Goal: Task Accomplishment & Management: Manage account settings

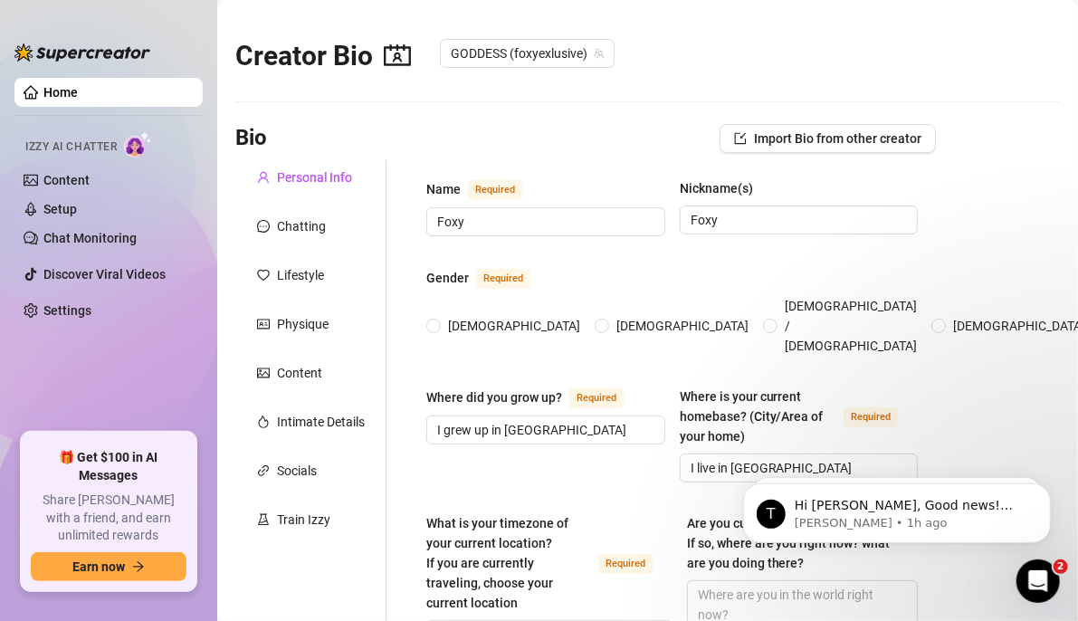
radio input "true"
type input "[DATE]"
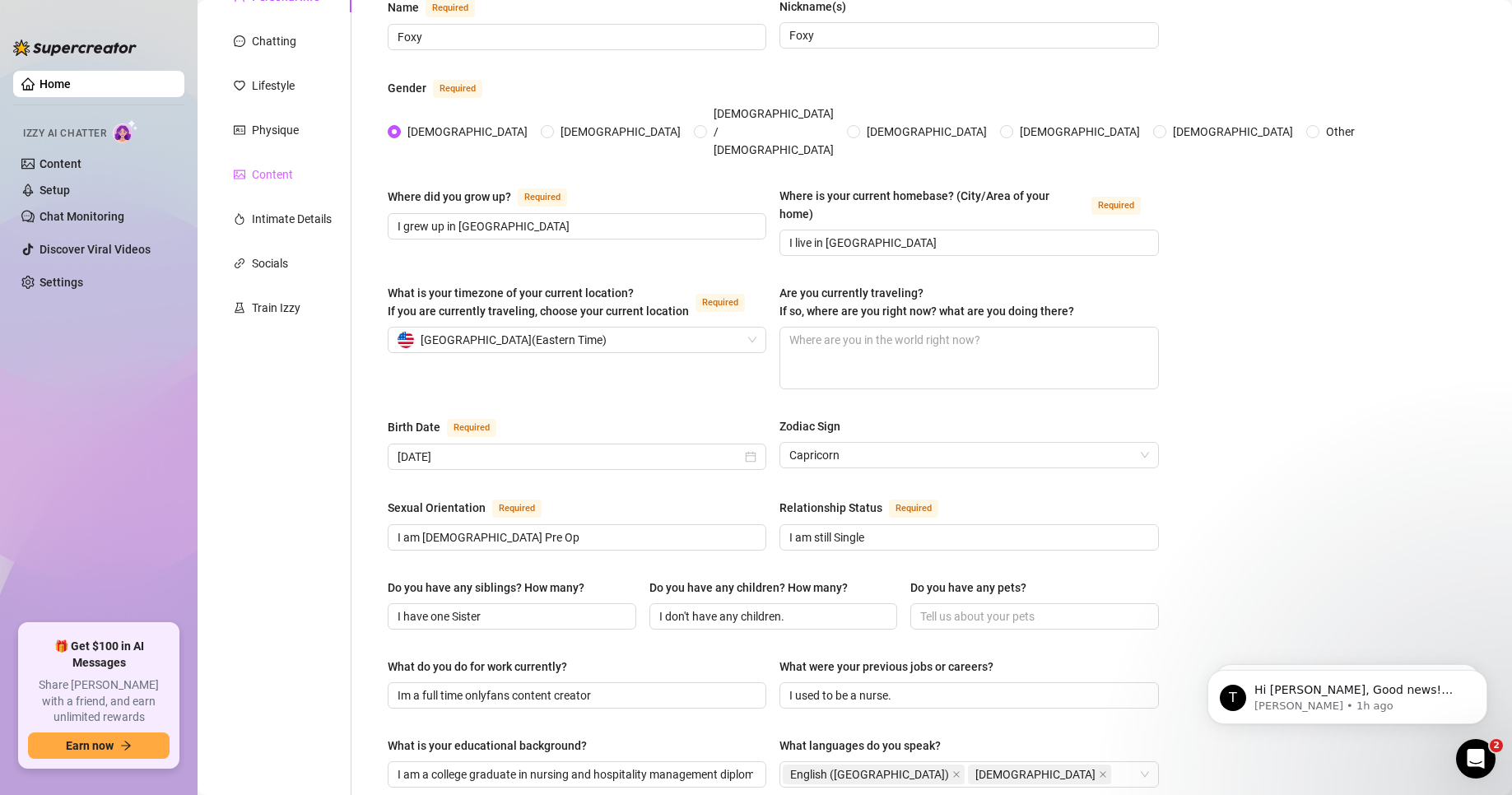
scroll to position [83, 0]
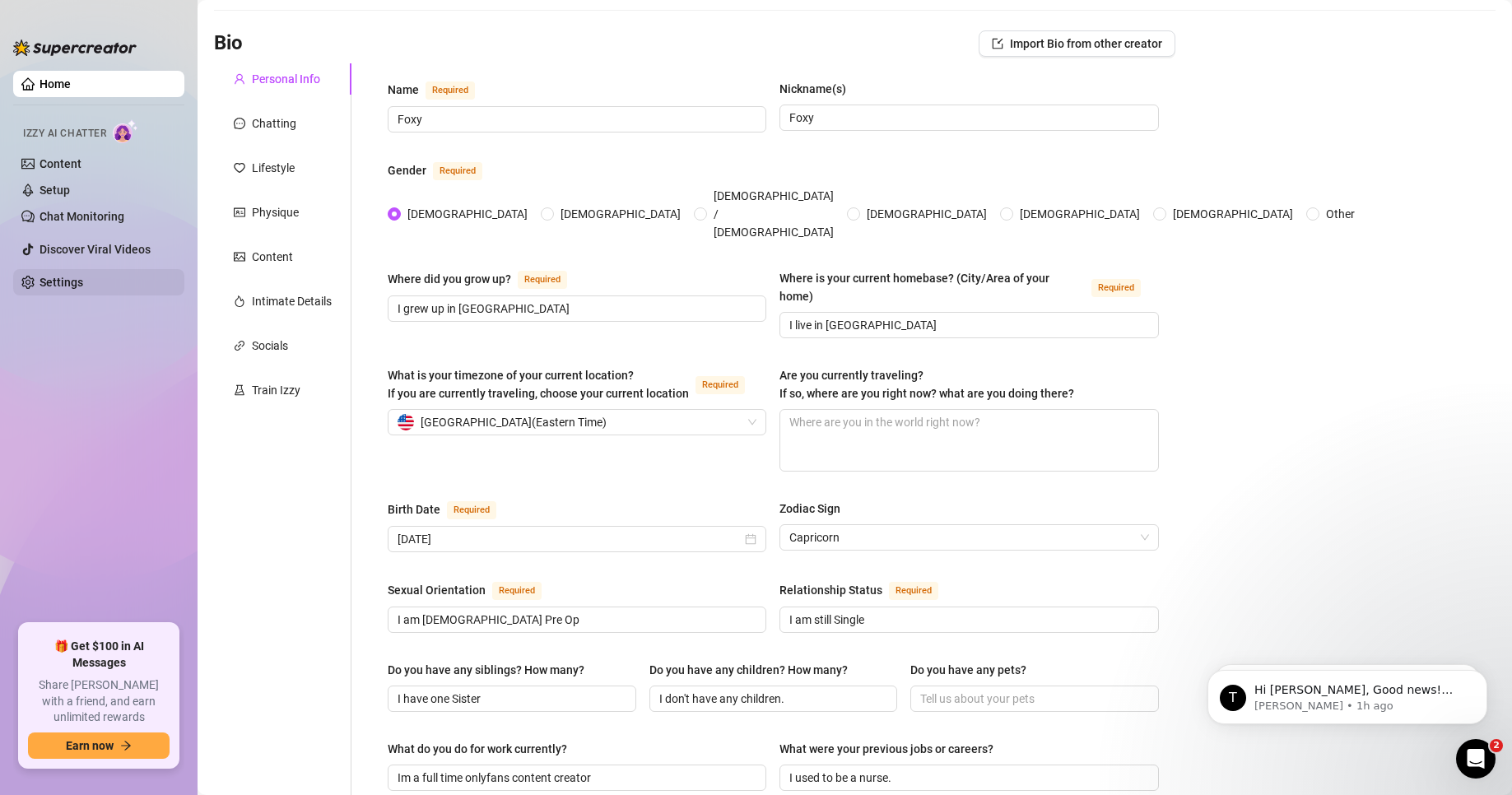
click at [54, 276] on link "Settings" at bounding box center [61, 282] width 44 height 13
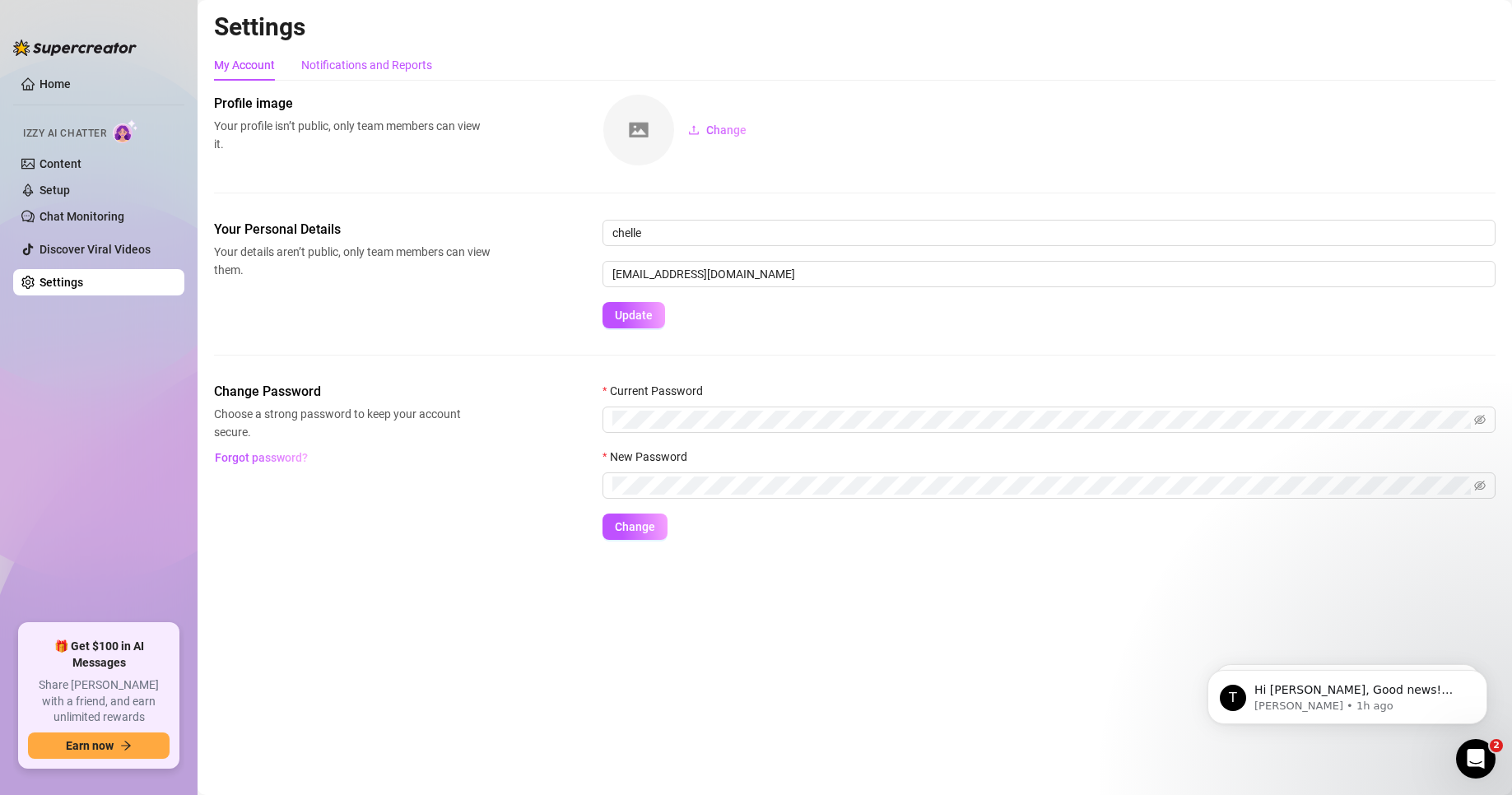
click at [378, 65] on div "Notifications and Reports" at bounding box center [366, 65] width 131 height 18
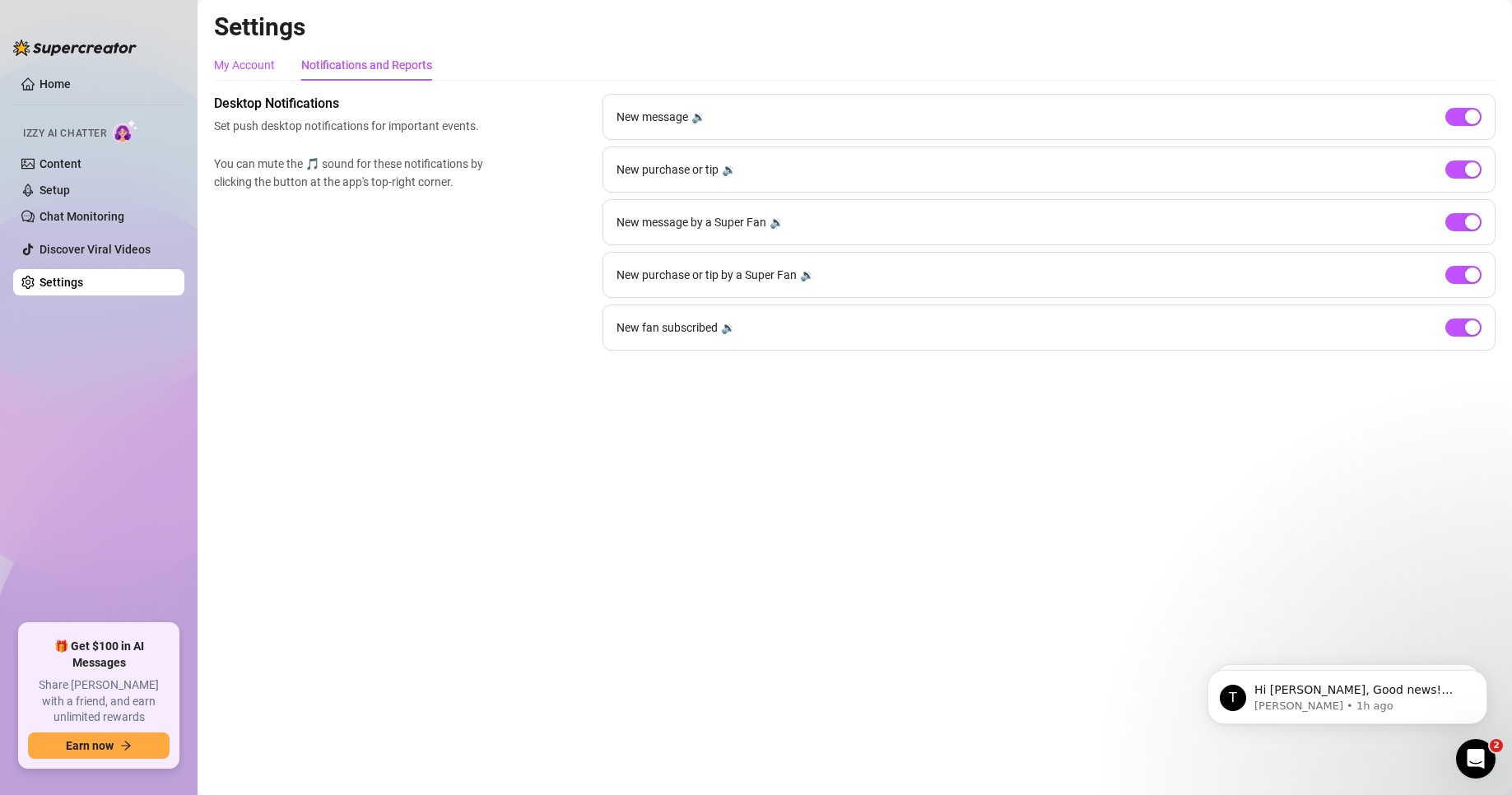
click at [255, 65] on div "My Account" at bounding box center [244, 65] width 61 height 18
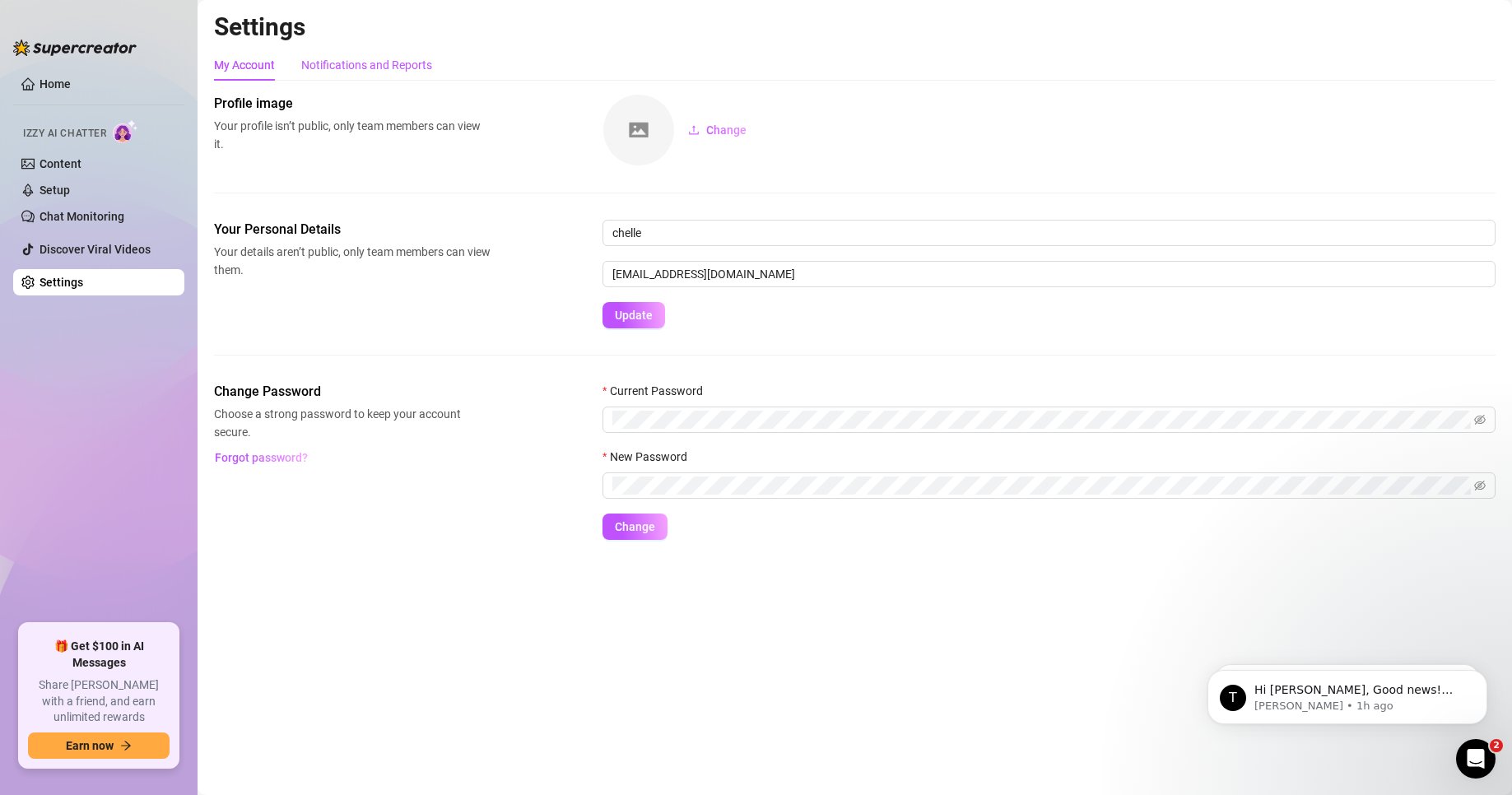
click at [400, 58] on div "Notifications and Reports" at bounding box center [366, 65] width 131 height 18
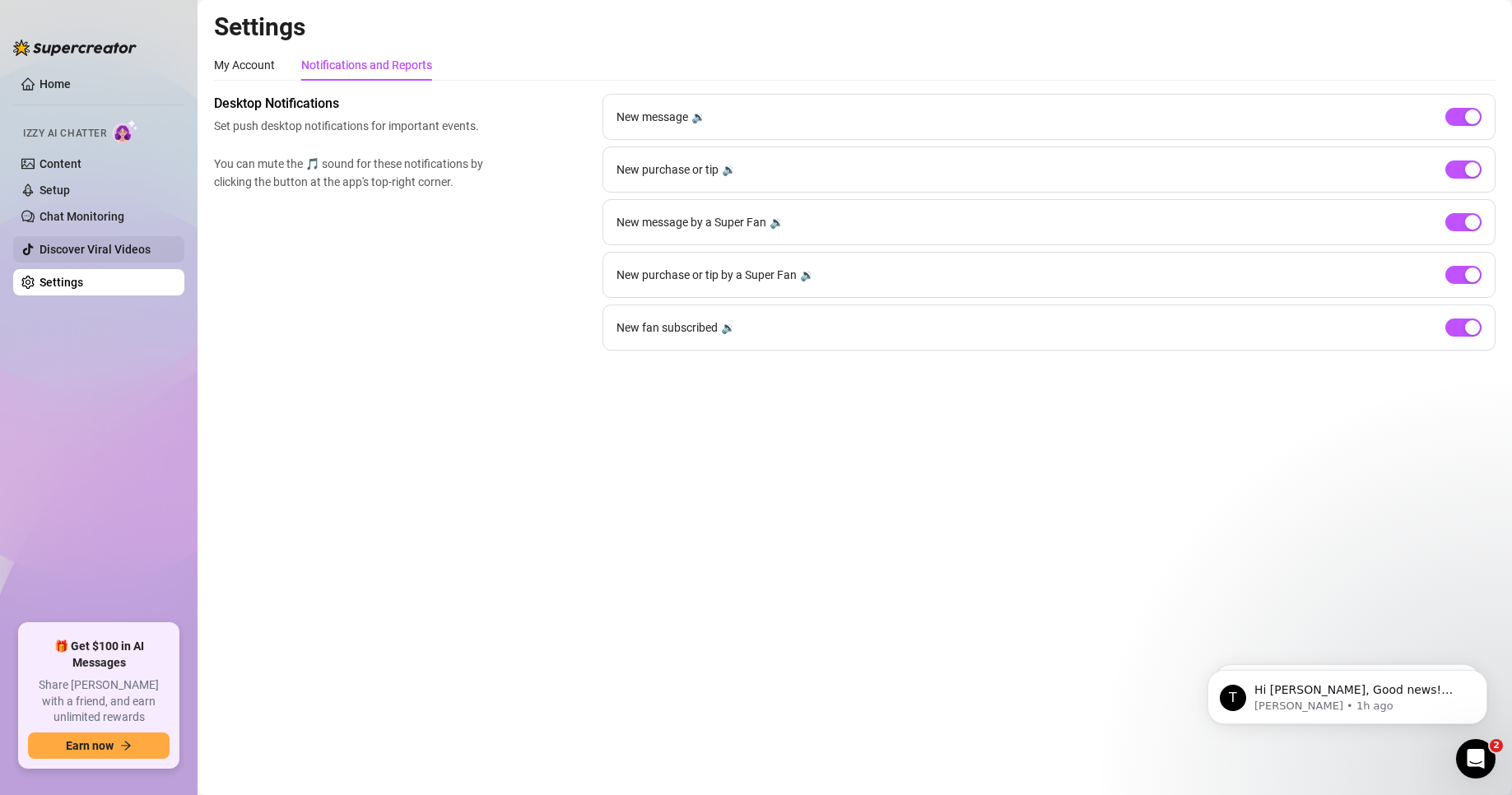
click at [71, 247] on link "Discover Viral Videos" at bounding box center [95, 249] width 111 height 13
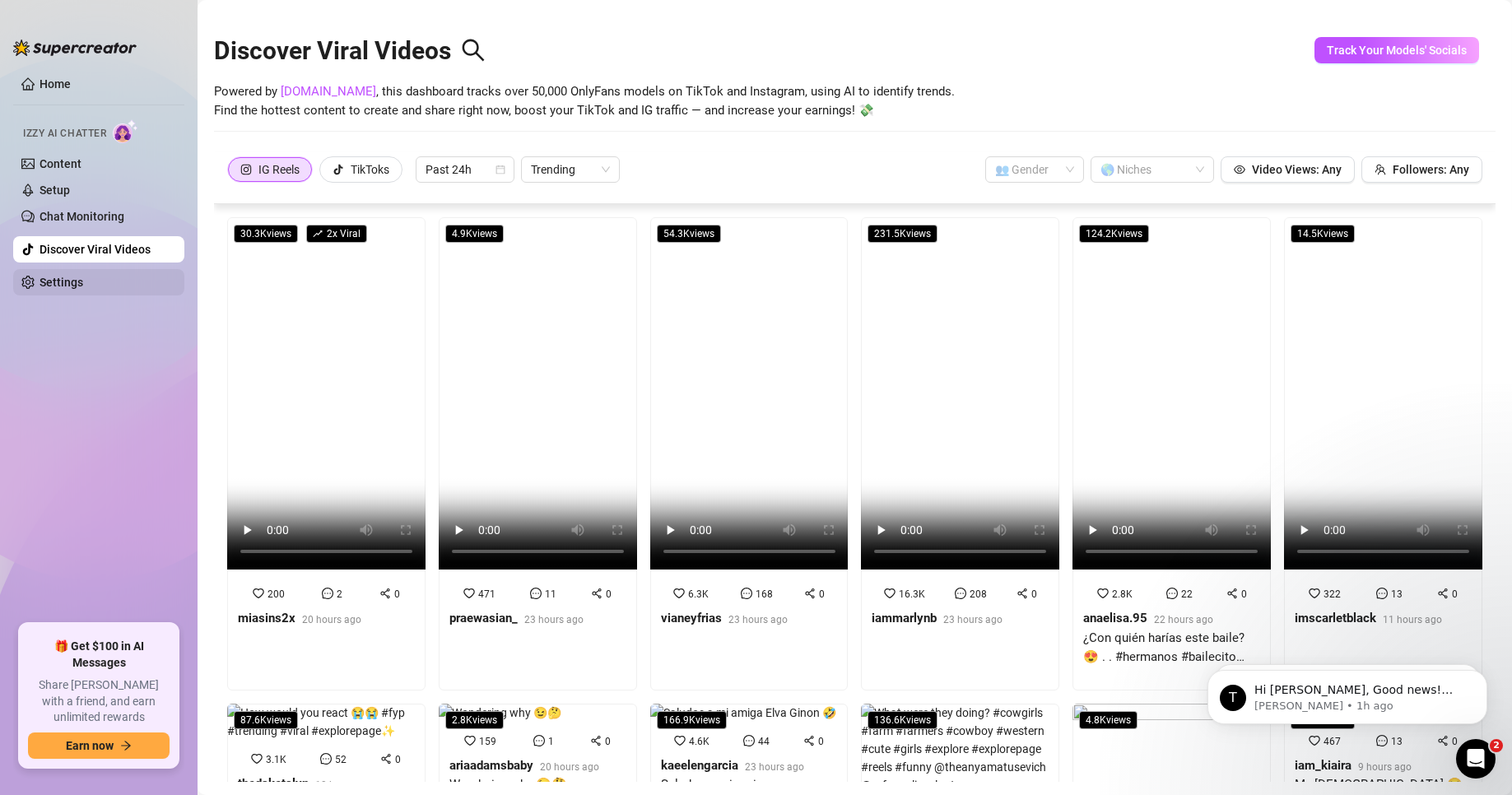
click at [52, 277] on link "Settings" at bounding box center [61, 282] width 44 height 13
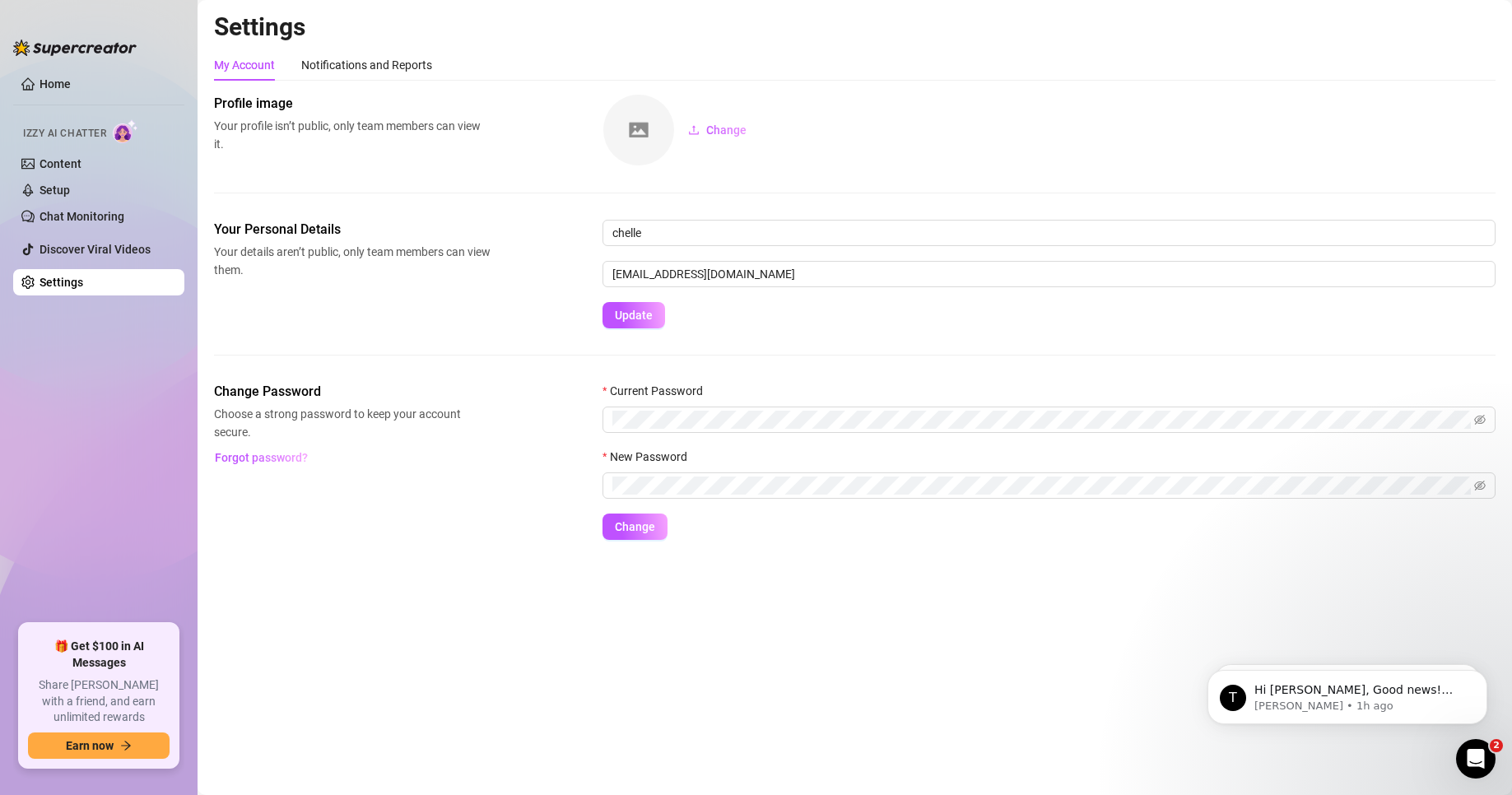
click at [969, 49] on div "My Account Notifications and Reports" at bounding box center [854, 65] width 1281 height 31
